Goal: Task Accomplishment & Management: Manage account settings

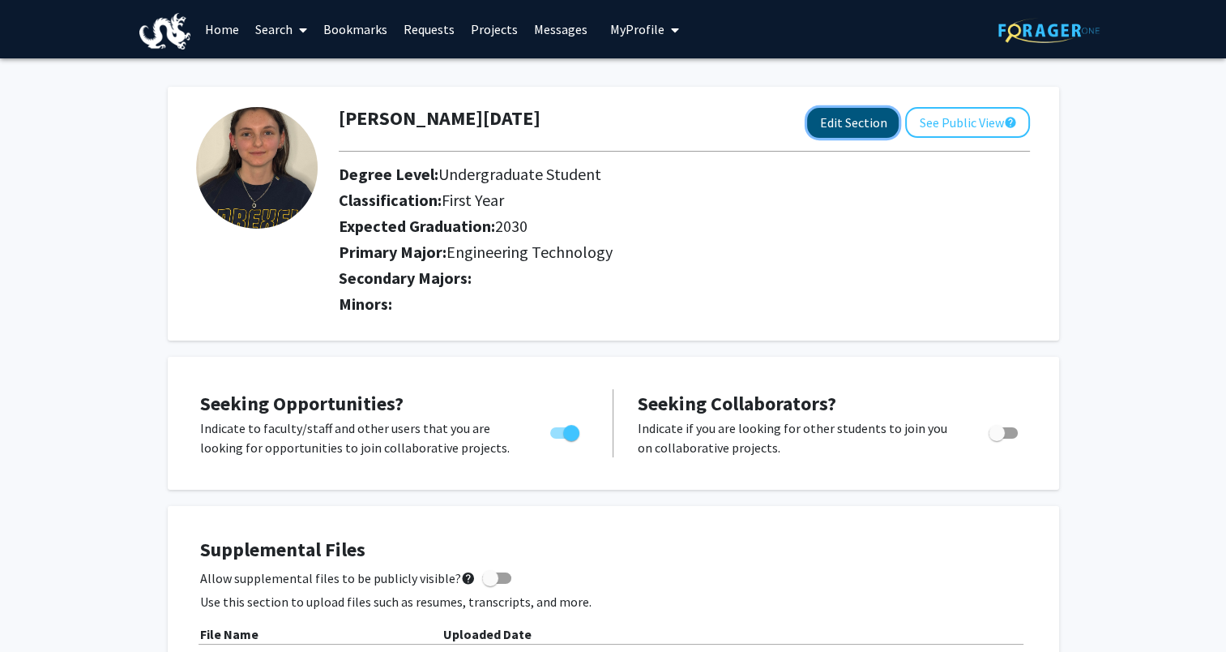
click at [879, 122] on button "Edit Section" at bounding box center [853, 123] width 92 height 30
select select
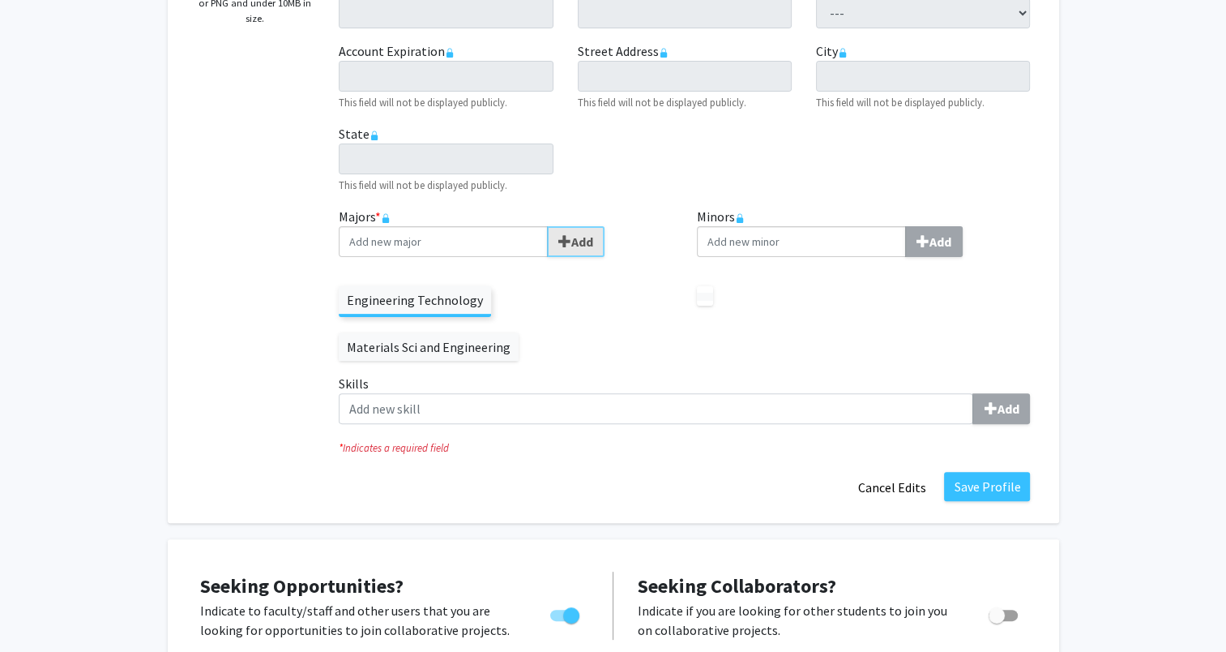
scroll to position [405, 0]
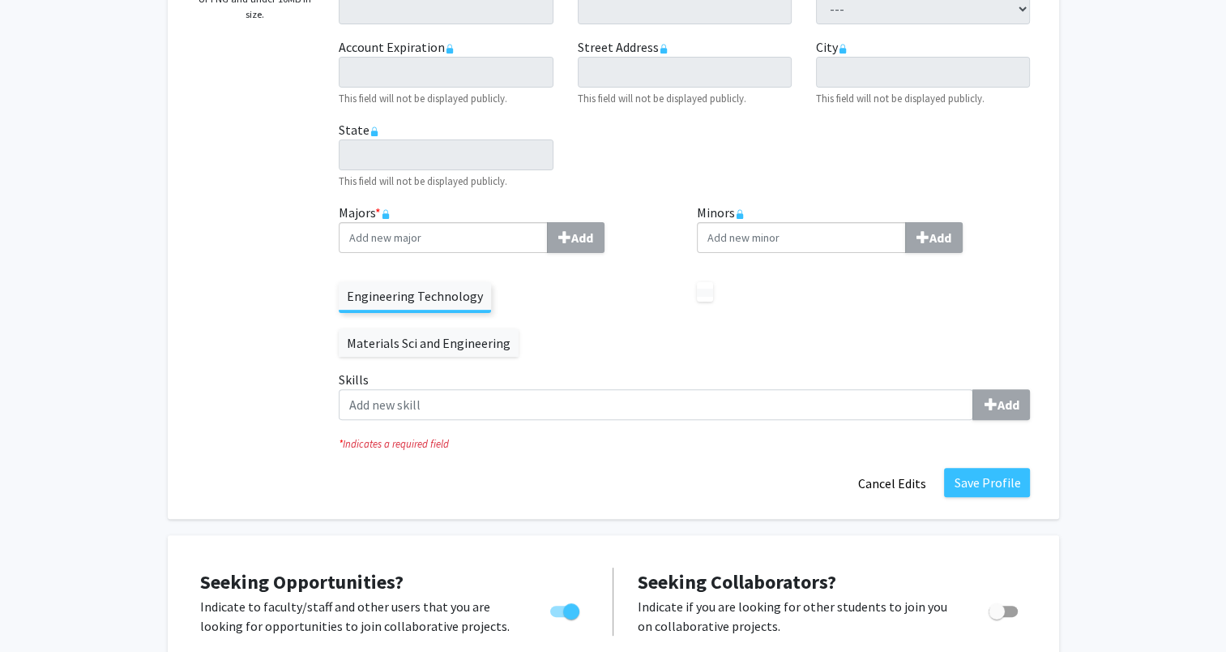
click at [519, 329] on label "Materials Sci and Engineering" at bounding box center [429, 343] width 180 height 28
click at [629, 224] on div "Add" at bounding box center [506, 237] width 334 height 31
click at [519, 329] on label "Materials Sci and Engineering" at bounding box center [429, 343] width 180 height 28
click at [446, 295] on label "Engineering Technology" at bounding box center [415, 296] width 152 height 28
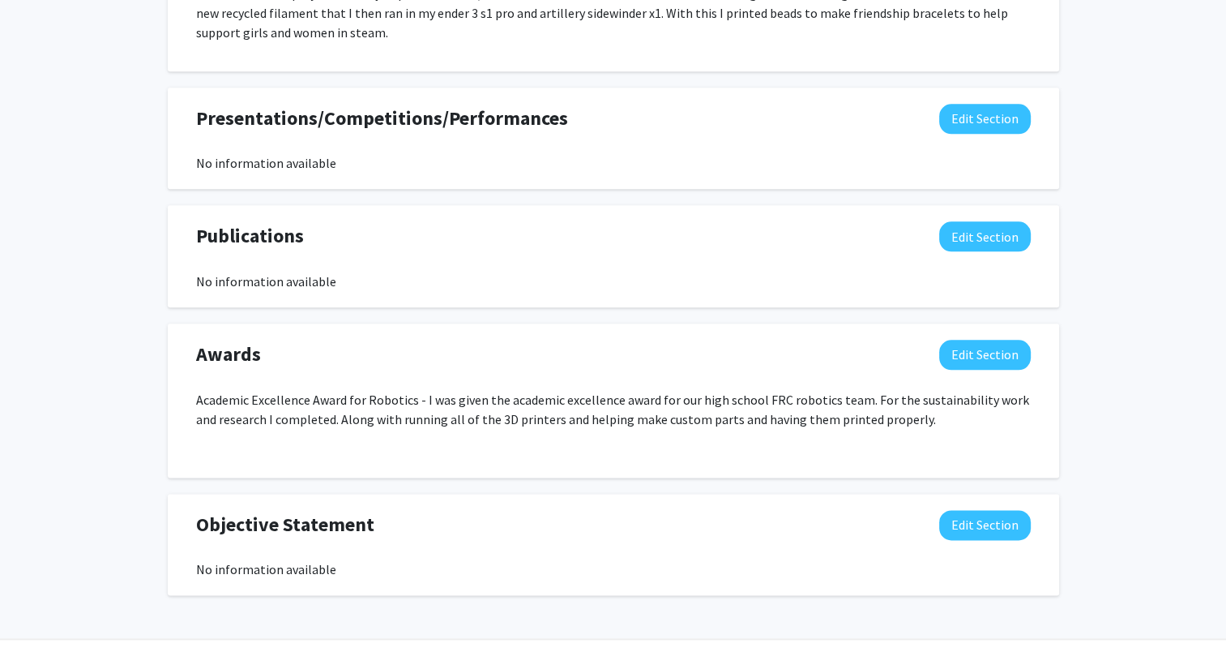
scroll to position [1851, 0]
